Goal: Task Accomplishment & Management: Manage account settings

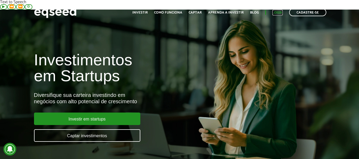
click at [280, 11] on link "Login" at bounding box center [277, 12] width 10 height 3
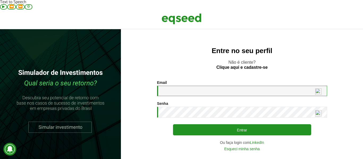
click at [178, 86] on input "Email *" at bounding box center [242, 91] width 170 height 10
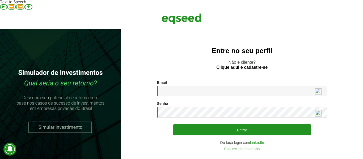
click at [345, 80] on section "Email * Digite seu endereço de e-mail. Senha * Digite a senha que será usada em…" at bounding box center [241, 115] width 221 height 70
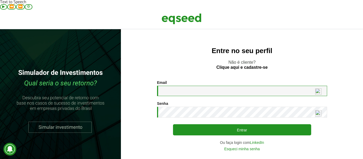
click at [195, 86] on input "Email *" at bounding box center [242, 91] width 170 height 10
click at [174, 86] on input "Email *" at bounding box center [242, 91] width 170 height 10
type input "**********"
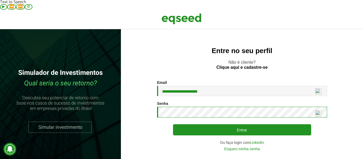
click at [173, 124] on button "Entrar" at bounding box center [242, 129] width 138 height 11
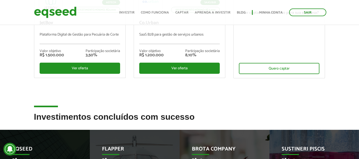
scroll to position [53, 0]
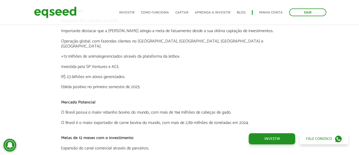
scroll to position [1009, 0]
